Goal: Task Accomplishment & Management: Use online tool/utility

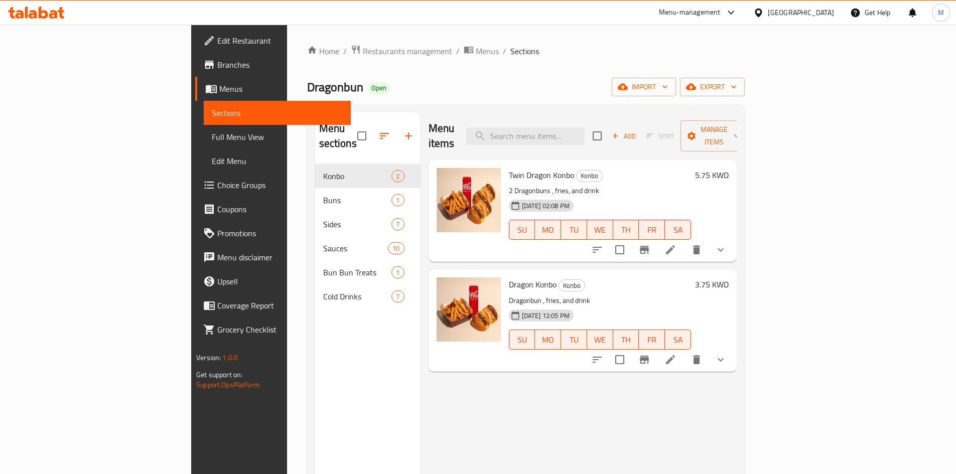
click at [818, 11] on div "[GEOGRAPHIC_DATA]" at bounding box center [801, 12] width 66 height 11
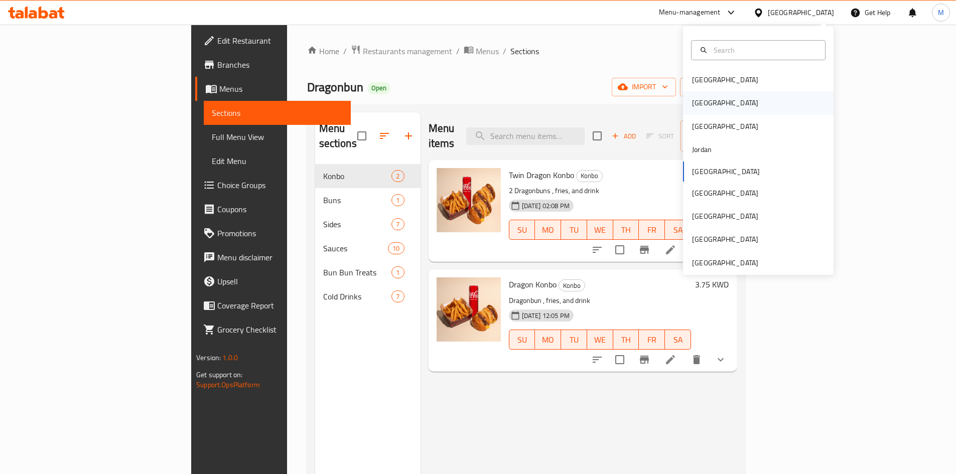
click at [725, 106] on div "[GEOGRAPHIC_DATA]" at bounding box center [758, 102] width 151 height 23
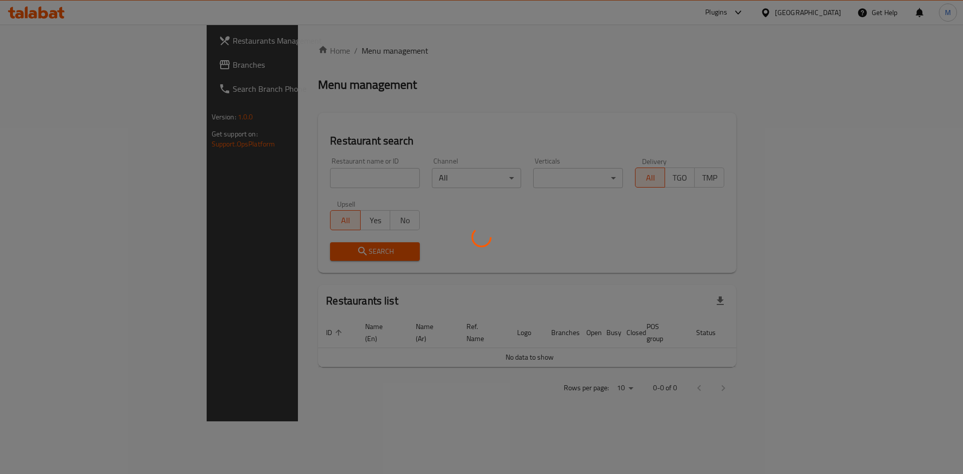
click at [764, 17] on div at bounding box center [481, 237] width 963 height 474
click at [775, 17] on div at bounding box center [481, 237] width 963 height 474
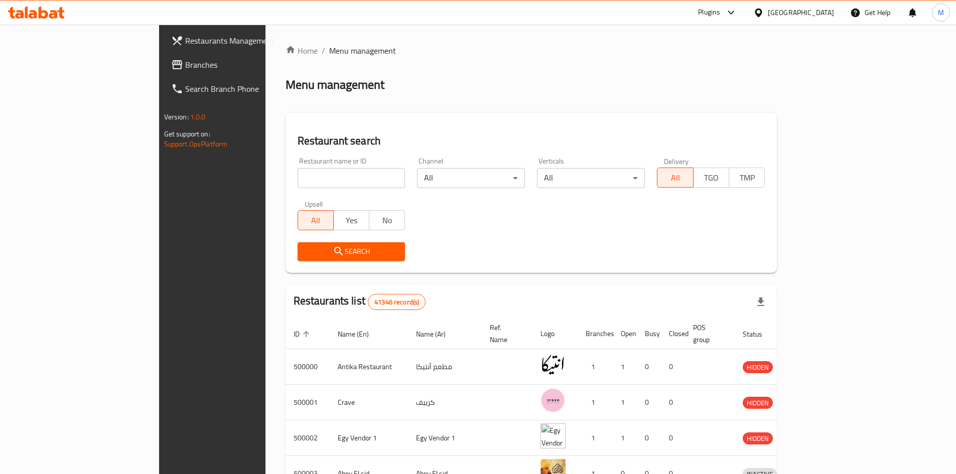
click at [737, 9] on icon at bounding box center [731, 13] width 12 height 12
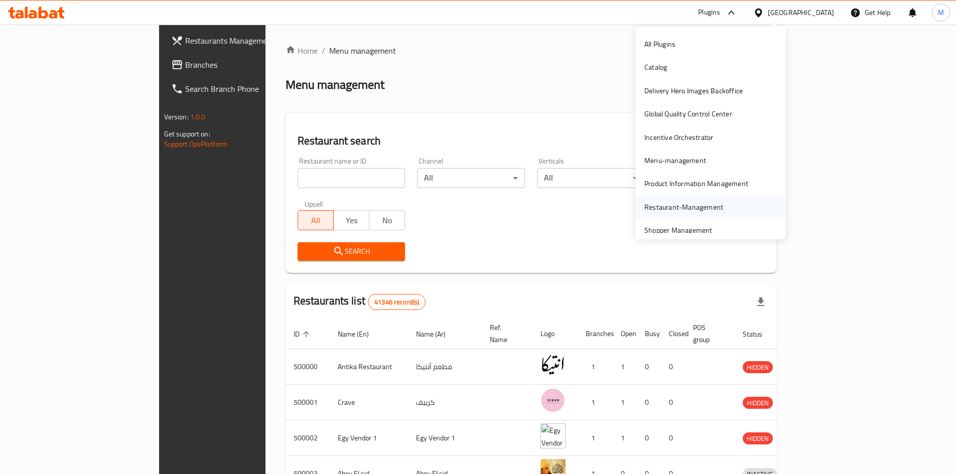
click at [692, 204] on div "Restaurant-Management" at bounding box center [683, 207] width 79 height 11
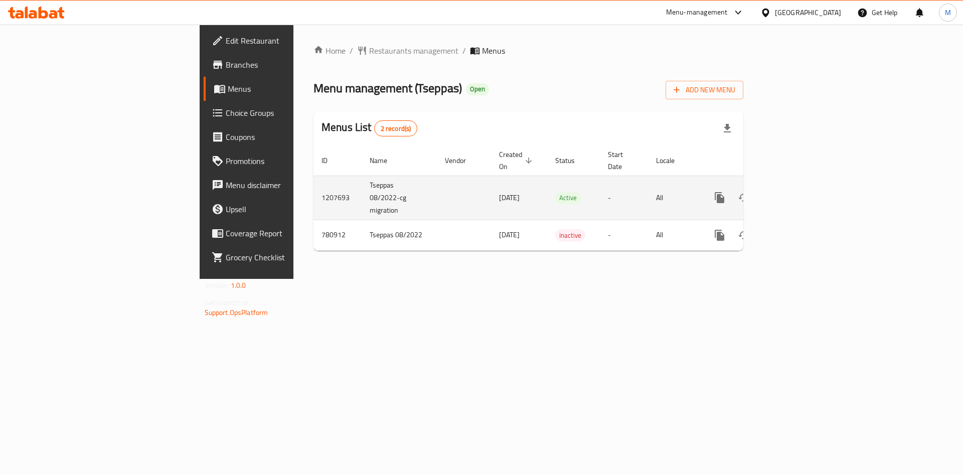
click at [798, 192] on icon "enhanced table" at bounding box center [792, 198] width 12 height 12
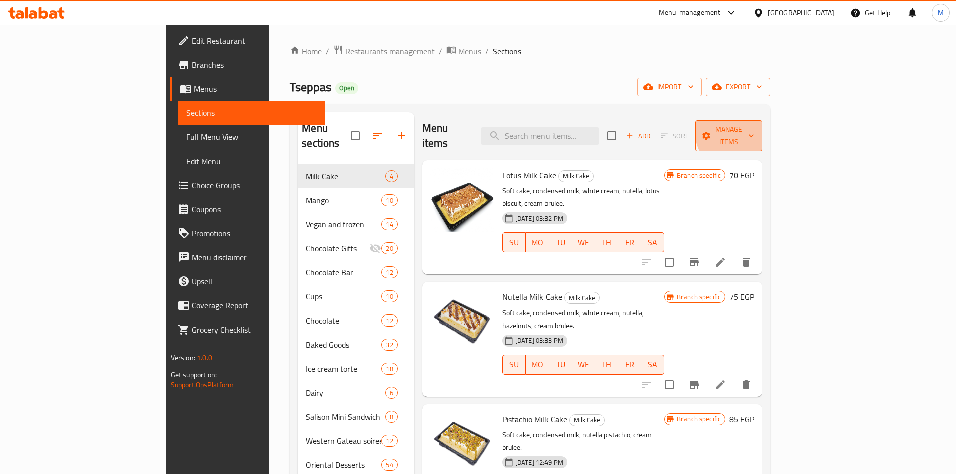
click at [754, 124] on span "Manage items" at bounding box center [728, 135] width 51 height 25
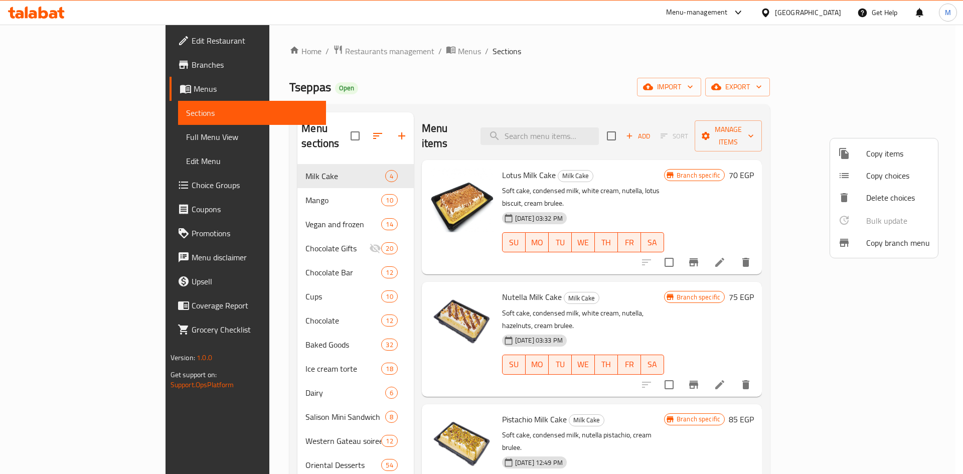
click at [896, 241] on span "Copy branch menu" at bounding box center [898, 243] width 64 height 12
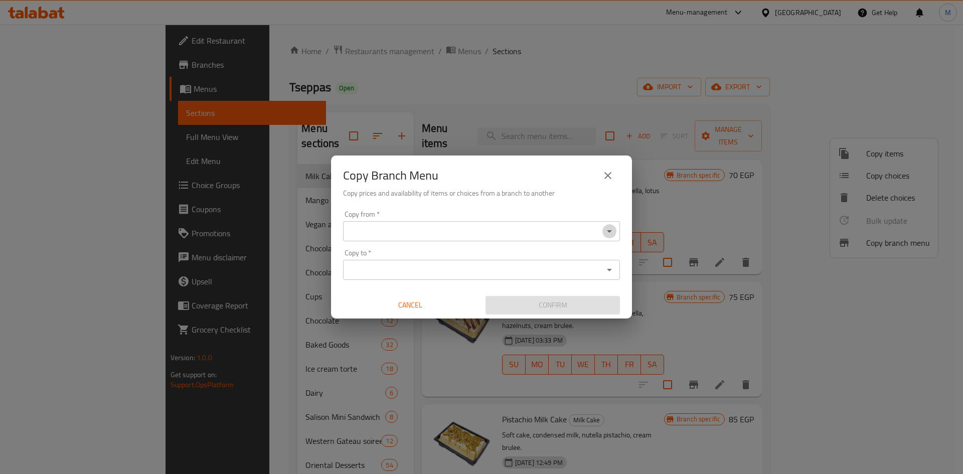
click at [606, 228] on icon "Open" at bounding box center [610, 231] width 12 height 12
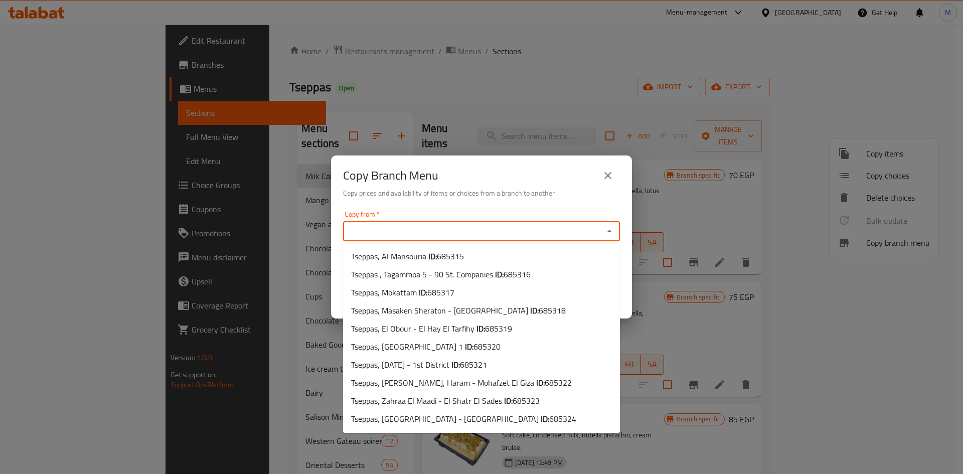
scroll to position [234, 0]
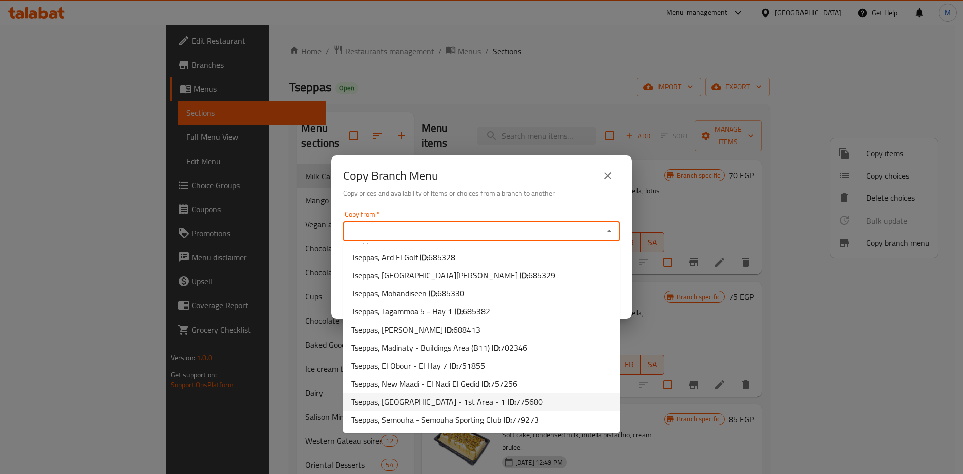
click at [510, 403] on li "Tseppas, El Shorouk - 1st Area - 1 ID: 775680" at bounding box center [481, 402] width 277 height 18
type input "Tseppas, El Shorouk - 1st Area - 1"
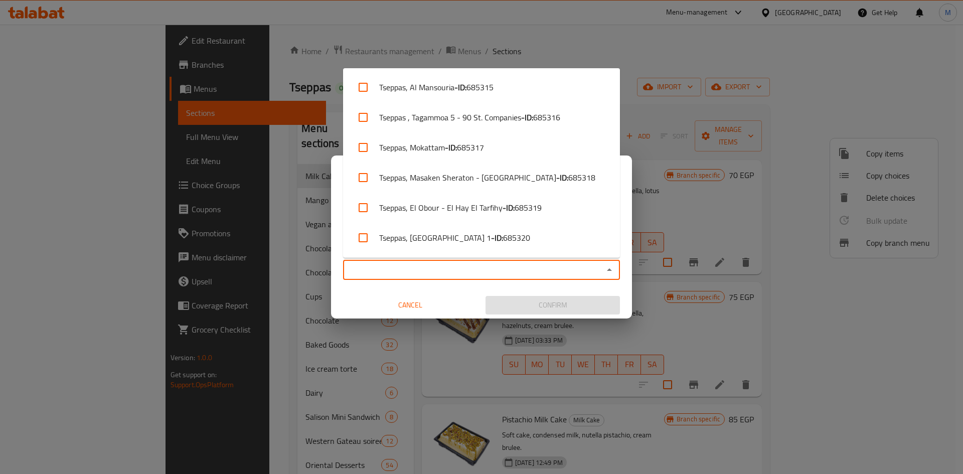
click at [524, 274] on input "Copy to   *" at bounding box center [473, 270] width 254 height 14
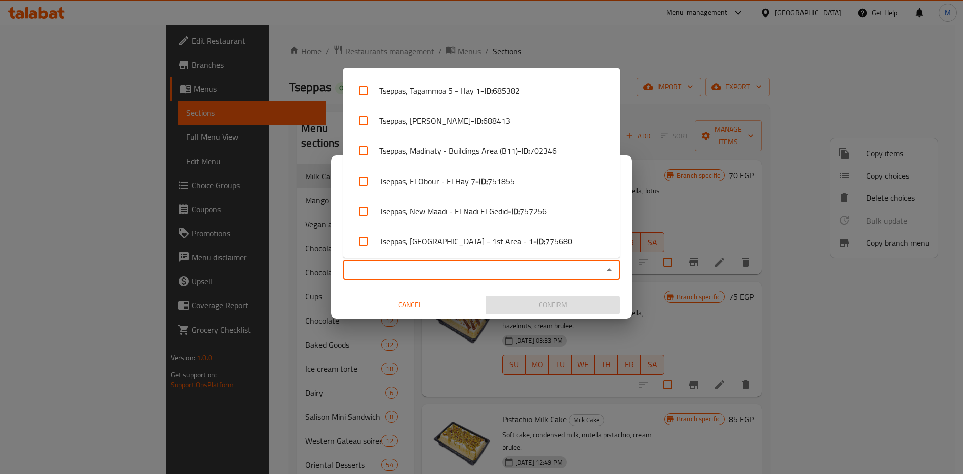
scroll to position [511, 0]
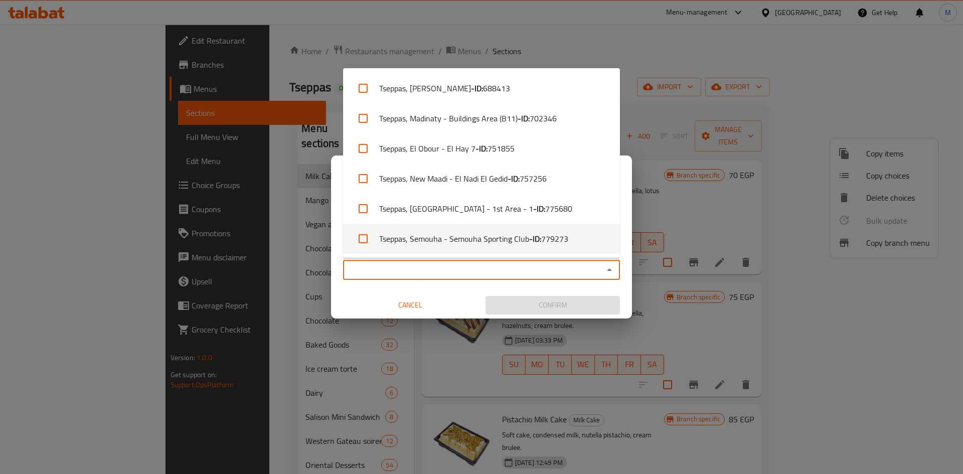
click at [571, 245] on li "Tseppas, Semouha - Semouha Sporting Club - ID: 779273" at bounding box center [481, 239] width 277 height 30
checkbox input "true"
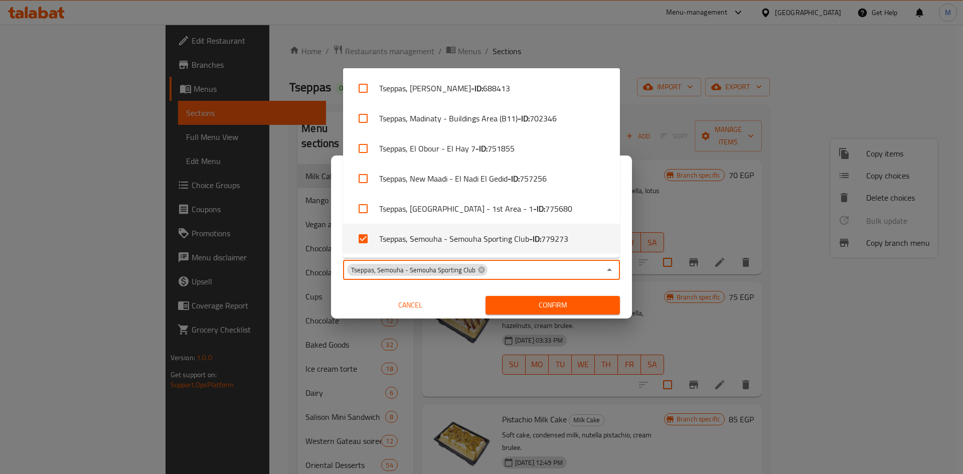
click at [565, 304] on span "Confirm" at bounding box center [553, 305] width 118 height 13
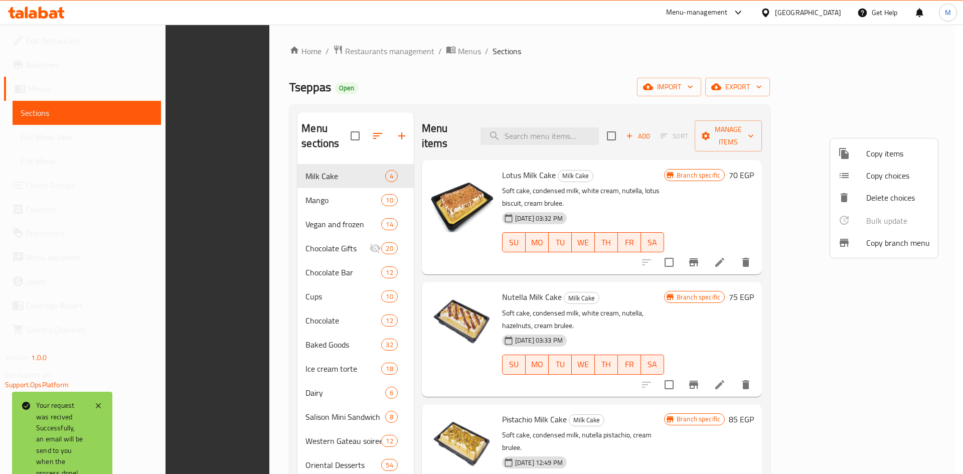
scroll to position [140, 0]
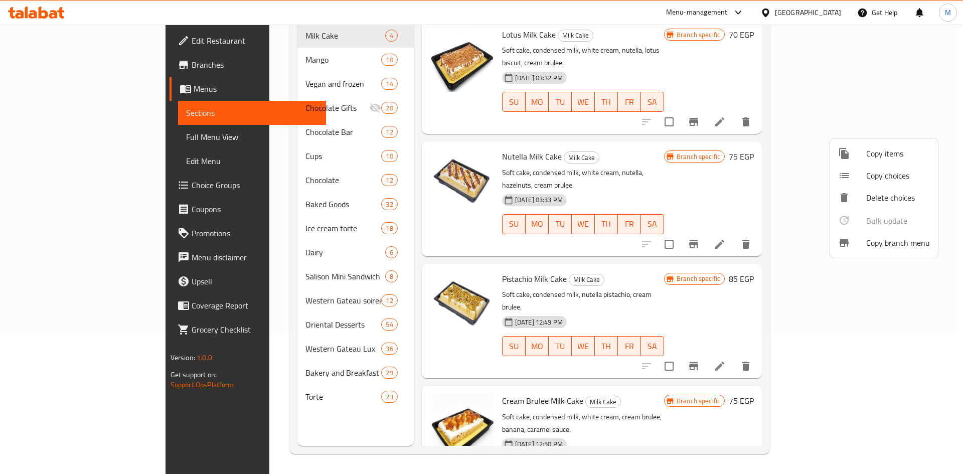
click at [97, 64] on div at bounding box center [481, 237] width 963 height 474
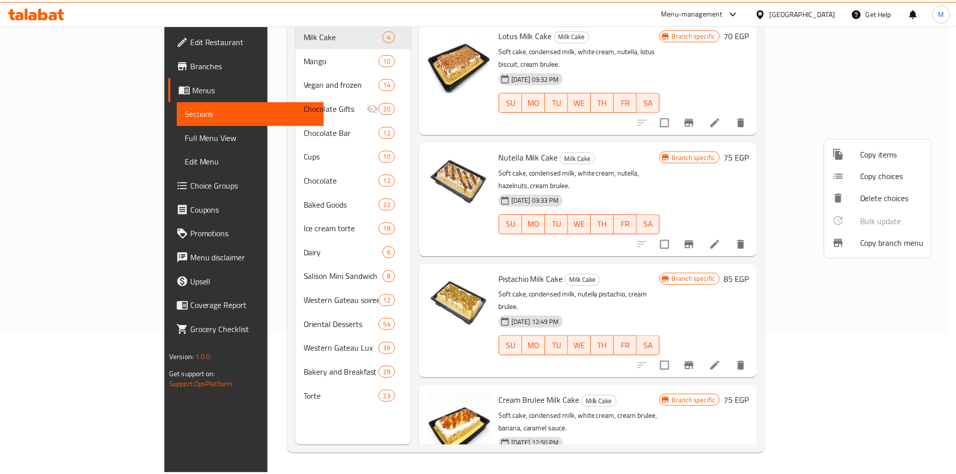
scroll to position [0, 0]
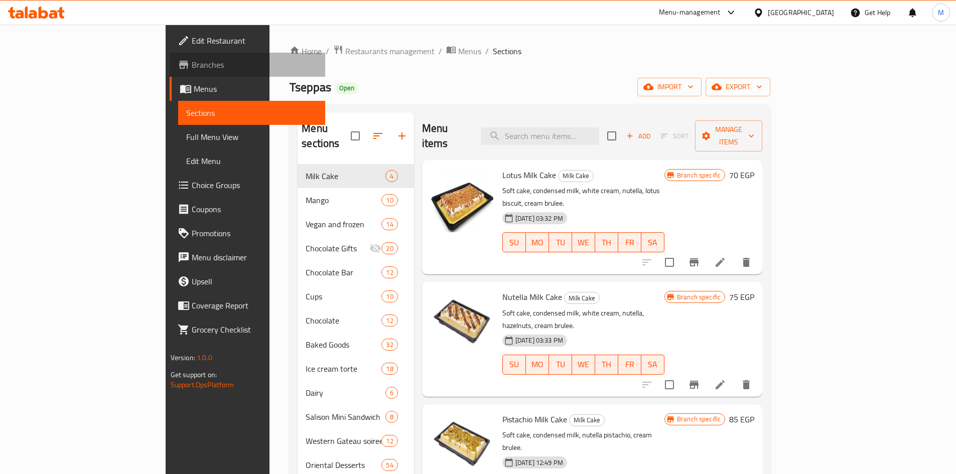
click at [192, 64] on span "Branches" at bounding box center [254, 65] width 125 height 12
